Goal: Transaction & Acquisition: Purchase product/service

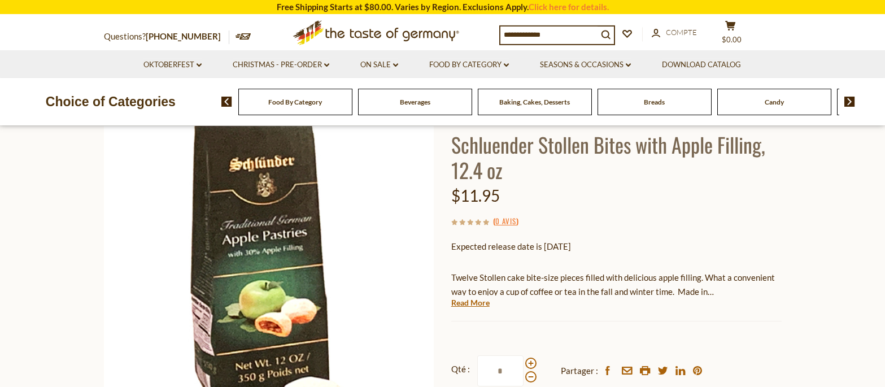
scroll to position [173, 0]
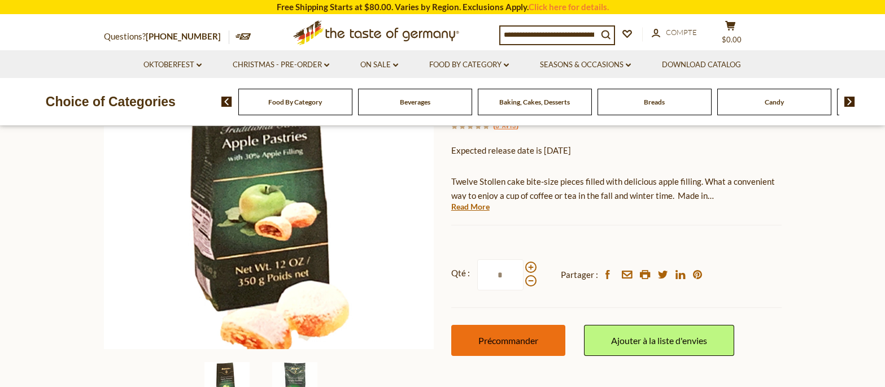
click at [526, 338] on span "Précommander" at bounding box center [508, 340] width 60 height 11
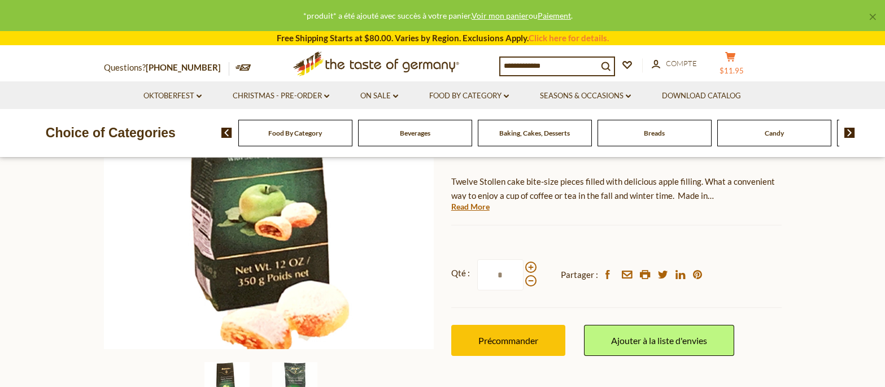
click at [744, 68] on span "$11.95" at bounding box center [732, 70] width 24 height 9
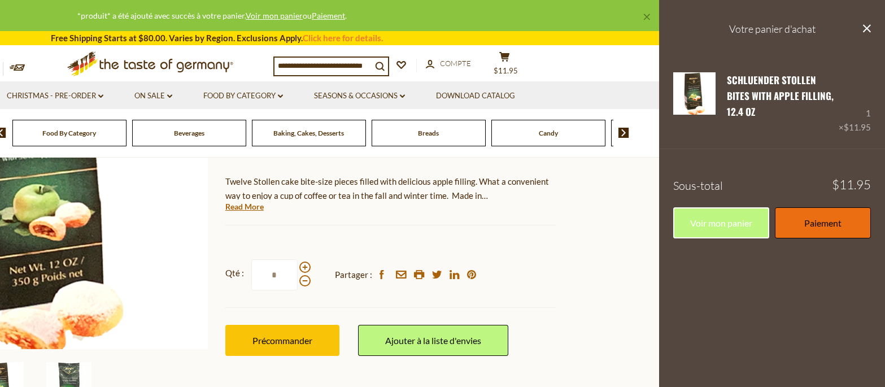
click at [793, 209] on link "Paiement" at bounding box center [823, 222] width 96 height 31
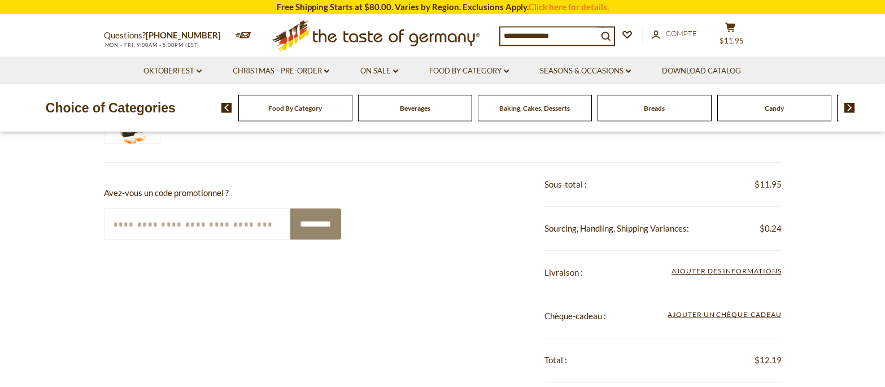
scroll to position [230, 0]
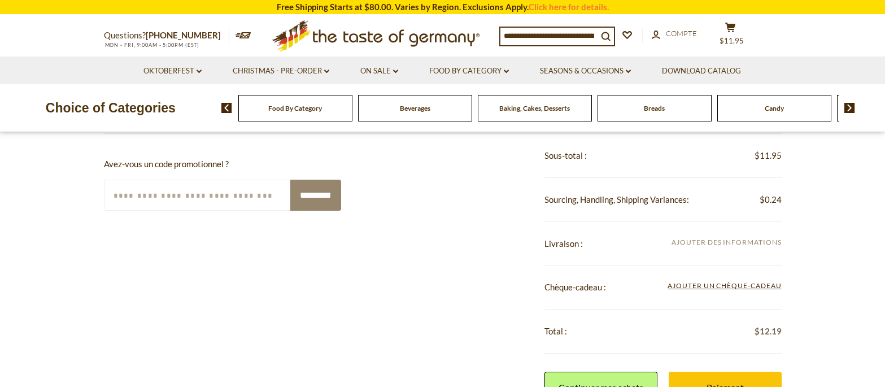
click at [700, 246] on span "Ajouter des informations" at bounding box center [727, 243] width 110 height 12
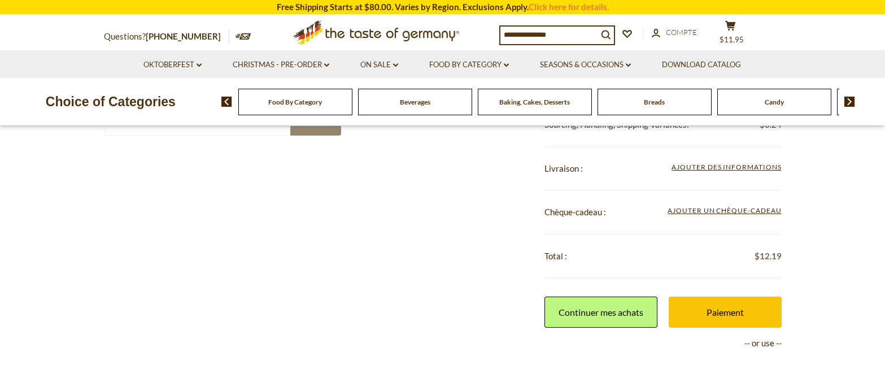
scroll to position [288, 0]
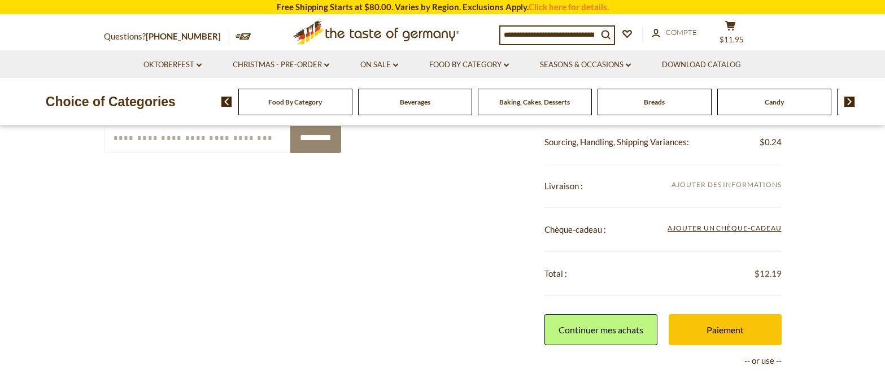
click at [720, 184] on span "Ajouter des informations" at bounding box center [727, 184] width 110 height 8
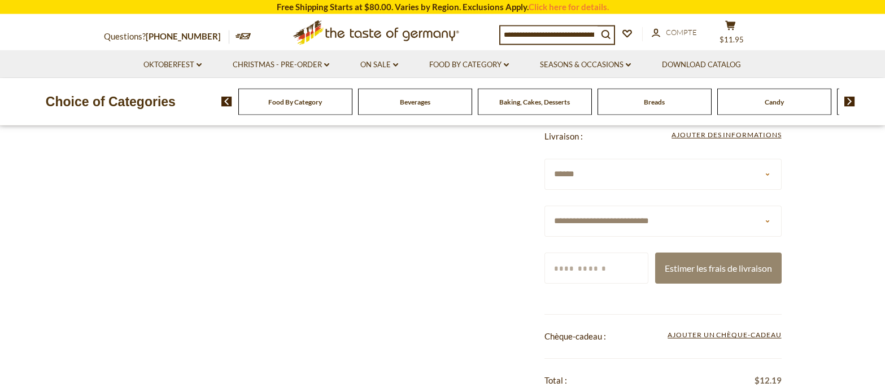
scroll to position [403, 0]
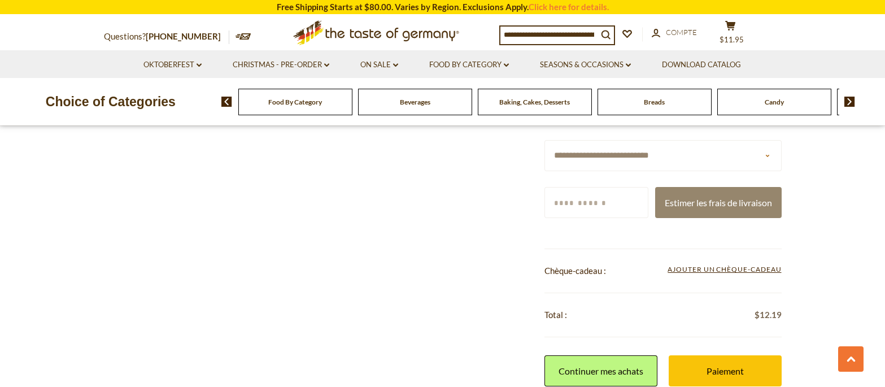
select select "**"
click option "******" at bounding box center [0, 0] width 0 height 0
click at [598, 203] on input "Code postal" at bounding box center [597, 202] width 104 height 31
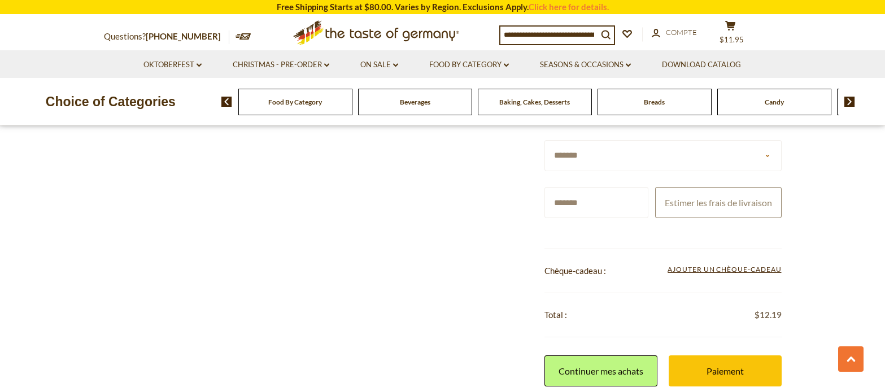
type input "*******"
click at [689, 218] on button "Estimer les frais de livraison" at bounding box center [718, 202] width 127 height 31
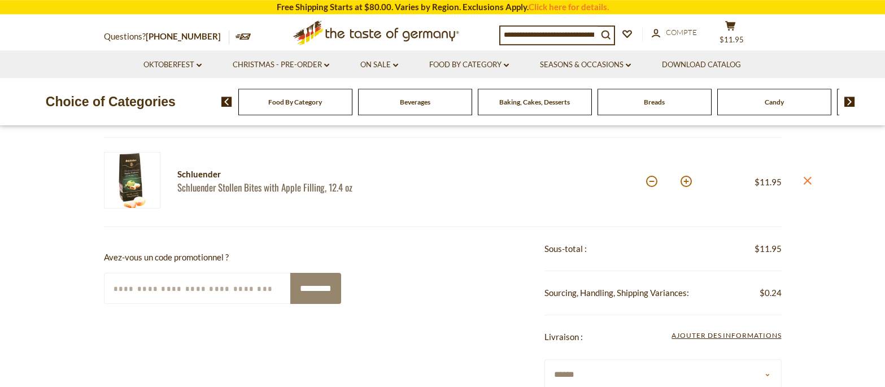
scroll to position [0, 0]
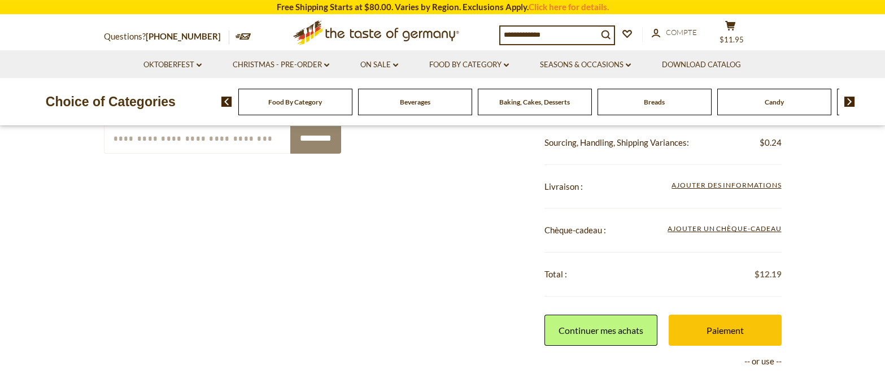
scroll to position [288, 0]
click at [760, 190] on span "Ajouter des informations" at bounding box center [727, 185] width 110 height 12
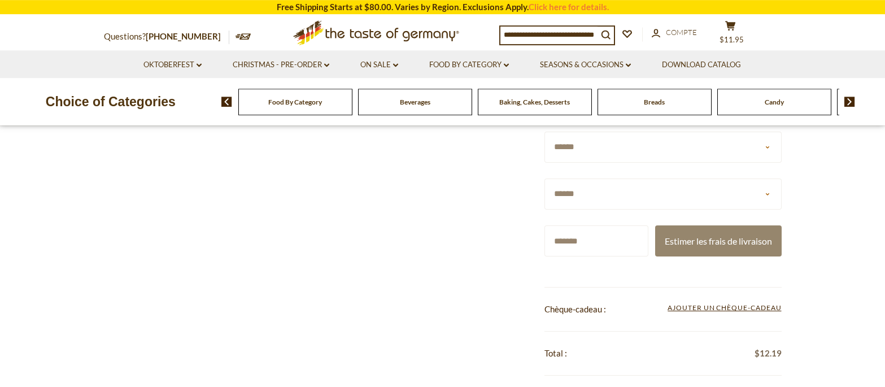
scroll to position [403, 0]
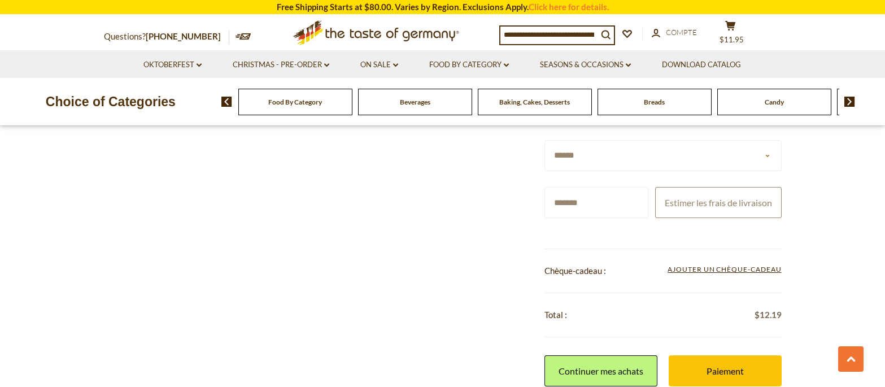
click at [752, 218] on button "Estimer les frais de livraison" at bounding box center [718, 202] width 127 height 31
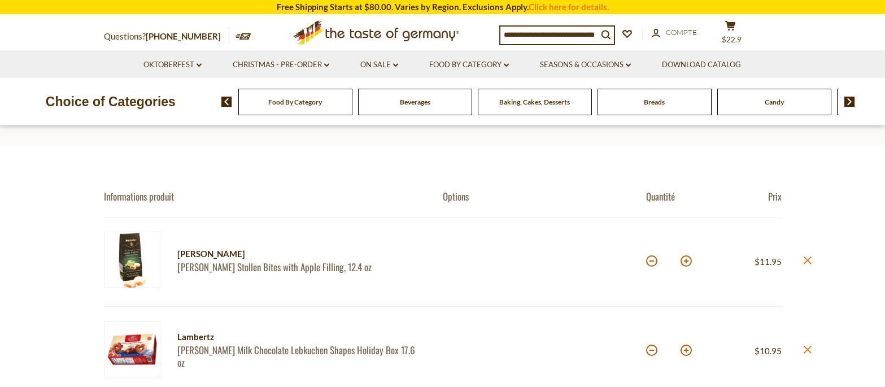
scroll to position [288, 0]
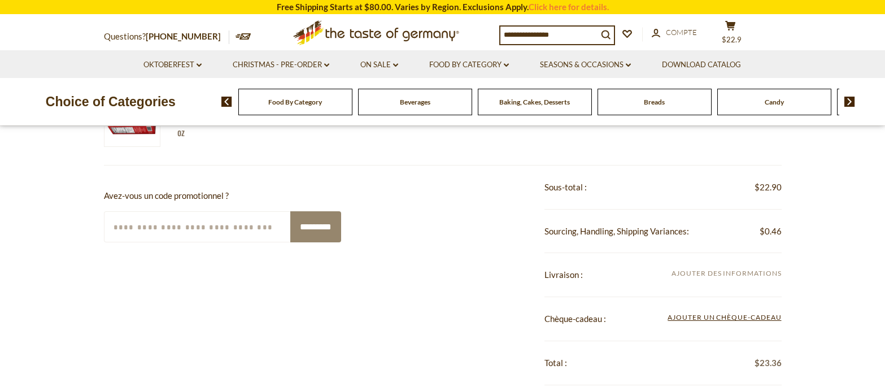
click at [711, 275] on span "Ajouter des informations" at bounding box center [727, 273] width 110 height 8
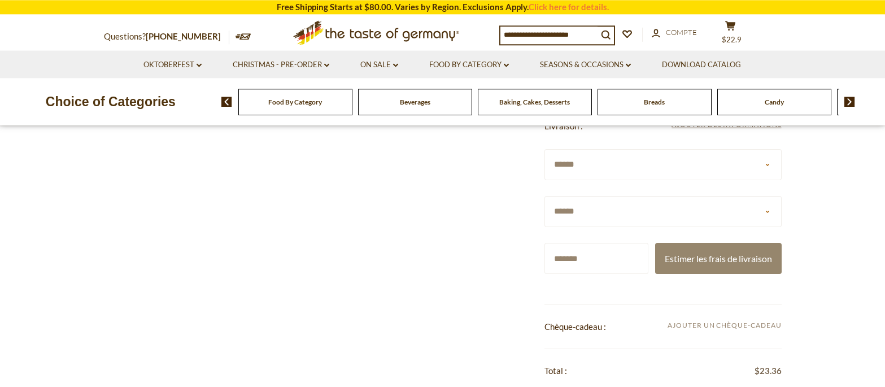
scroll to position [519, 0]
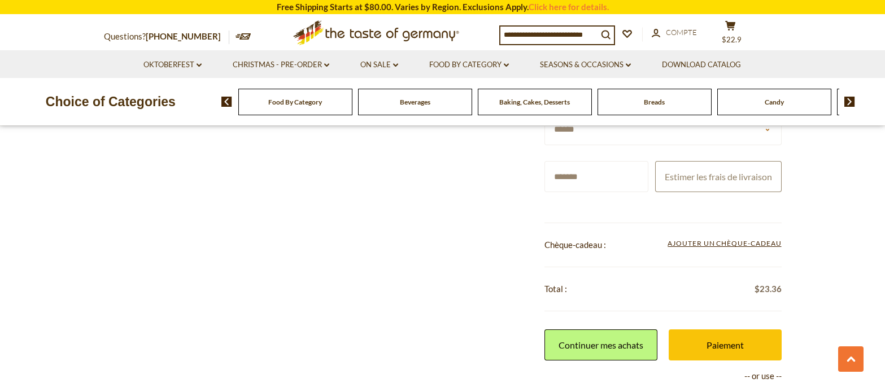
click at [712, 192] on button "Estimer les frais de livraison" at bounding box center [718, 176] width 127 height 31
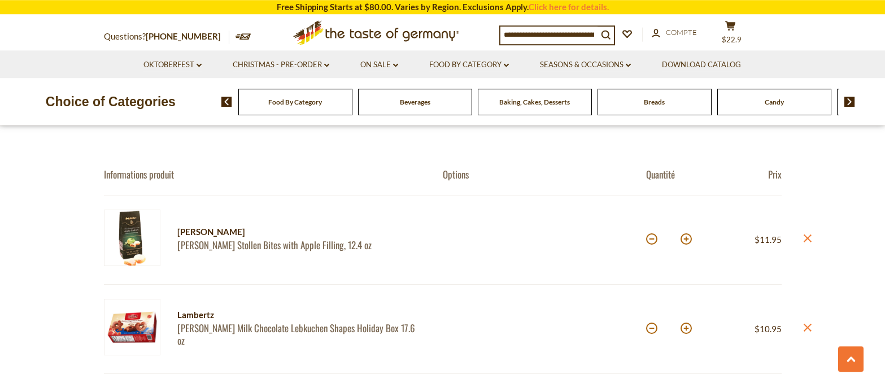
scroll to position [0, 0]
